Goal: Use online tool/utility: Utilize a website feature to perform a specific function

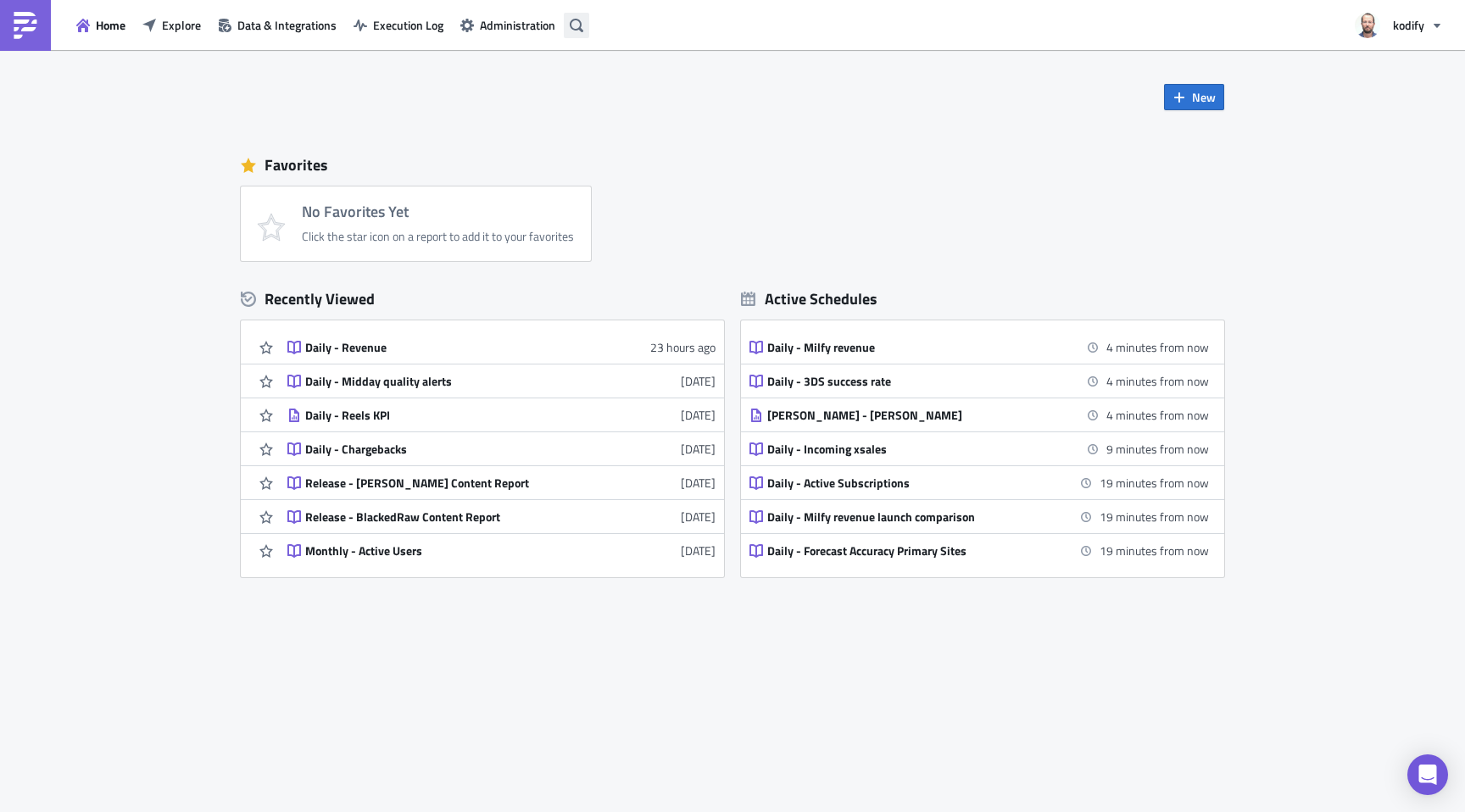
click at [578, 30] on icon "button" at bounding box center [577, 25] width 14 height 14
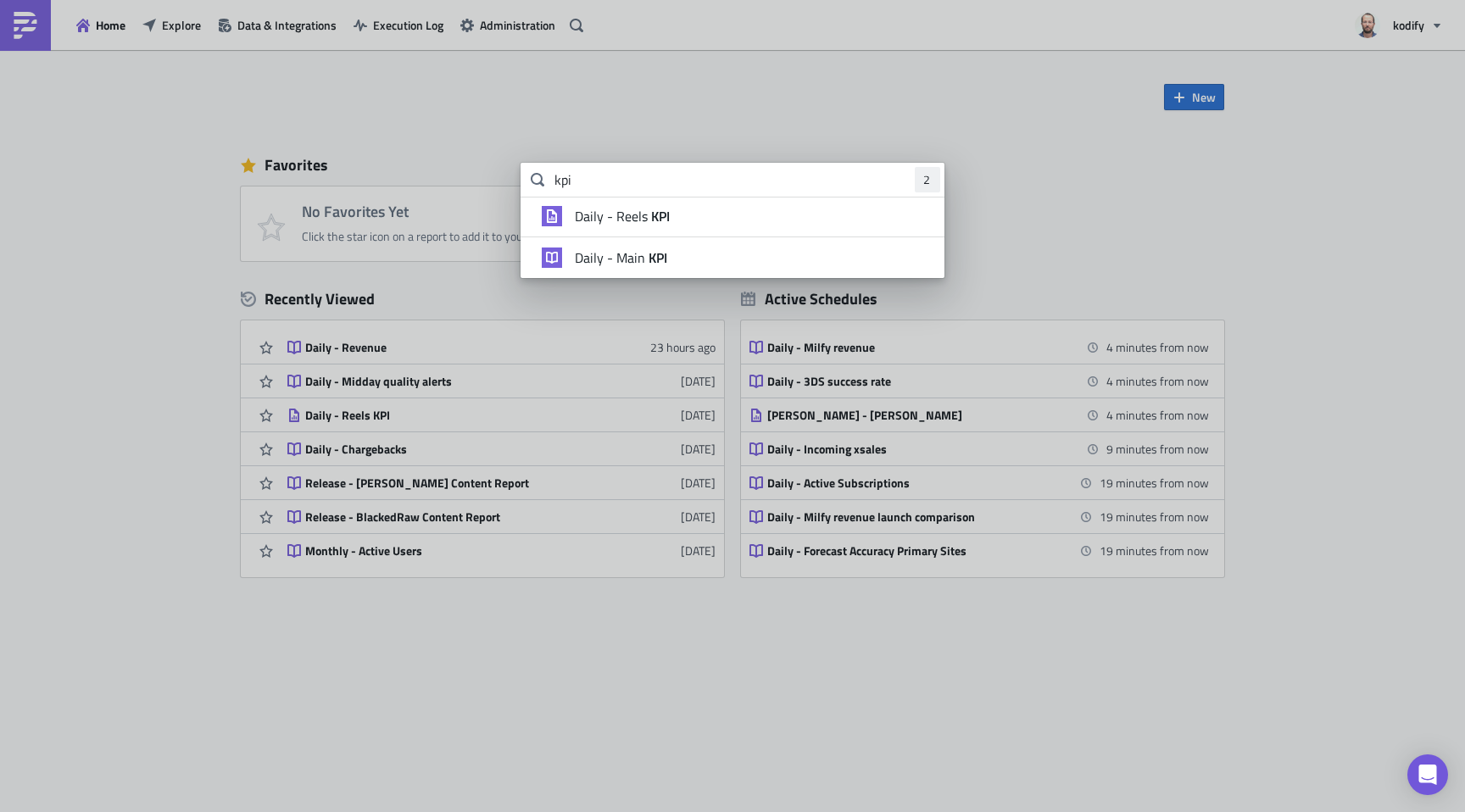
type input "kpi"
click at [646, 252] on strong "KPI" at bounding box center [656, 257] width 22 height 20
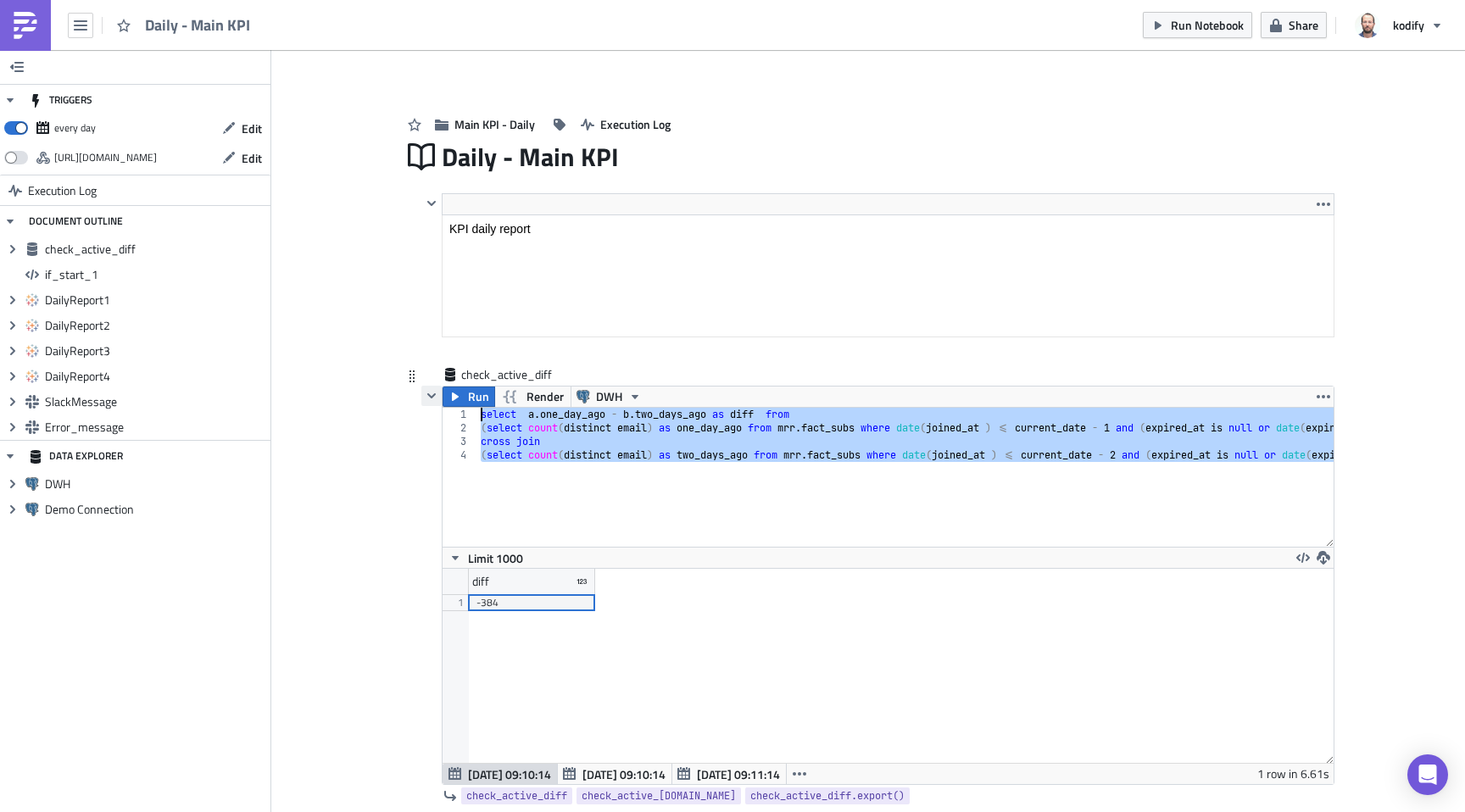
drag, startPoint x: 518, startPoint y: 455, endPoint x: 432, endPoint y: 403, distance: 100.5
click at [432, 403] on div "Run Render DWH (select count(distinct email) as two_days_ago from mrr.fact_subs…" at bounding box center [878, 585] width 914 height 399
type textarea "select [DOMAIN_NAME]_day_ago - b.two_days_ago as diff from (select count(distin…"
